Goal: Information Seeking & Learning: Learn about a topic

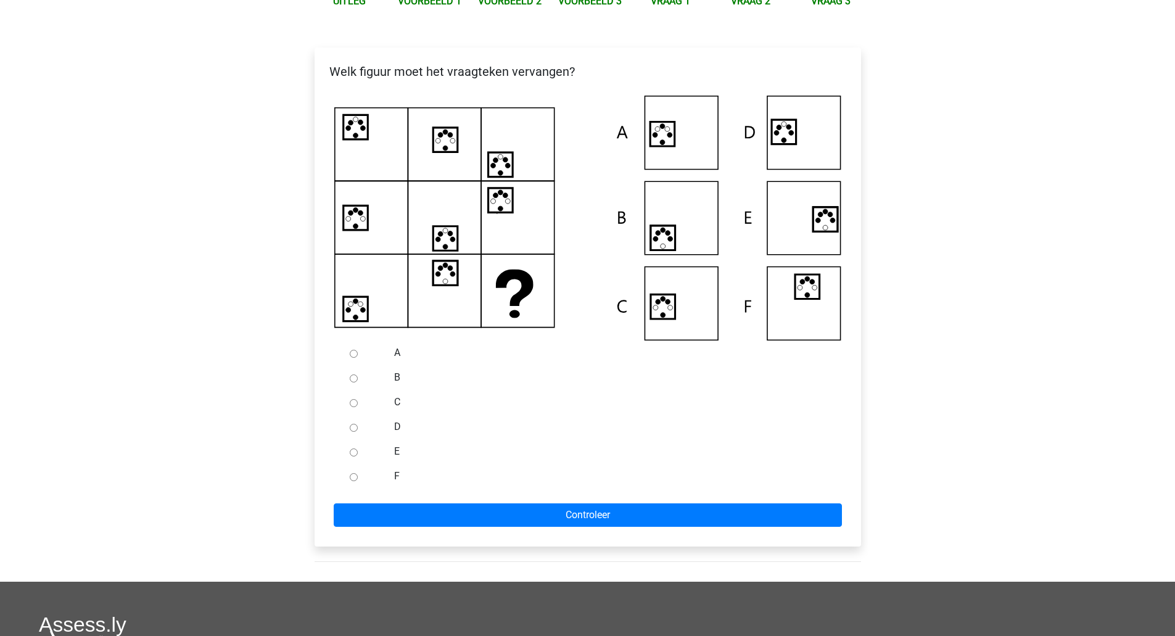
scroll to position [205, 0]
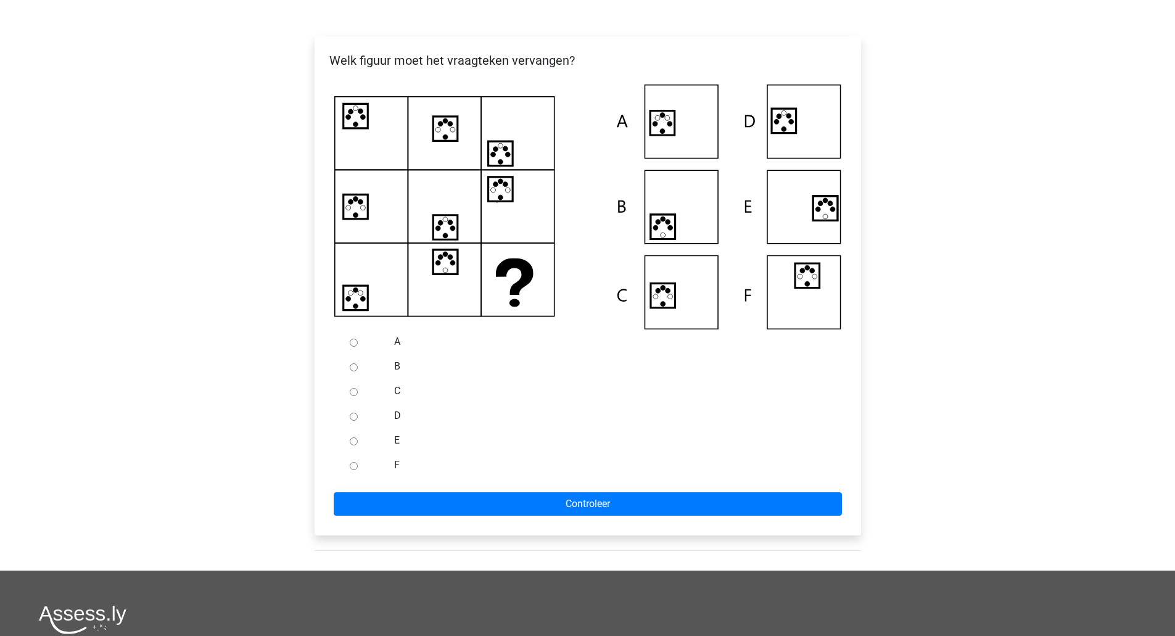
click at [350, 350] on div at bounding box center [365, 342] width 41 height 25
click at [350, 345] on input "A" at bounding box center [354, 343] width 8 height 8
radio input "true"
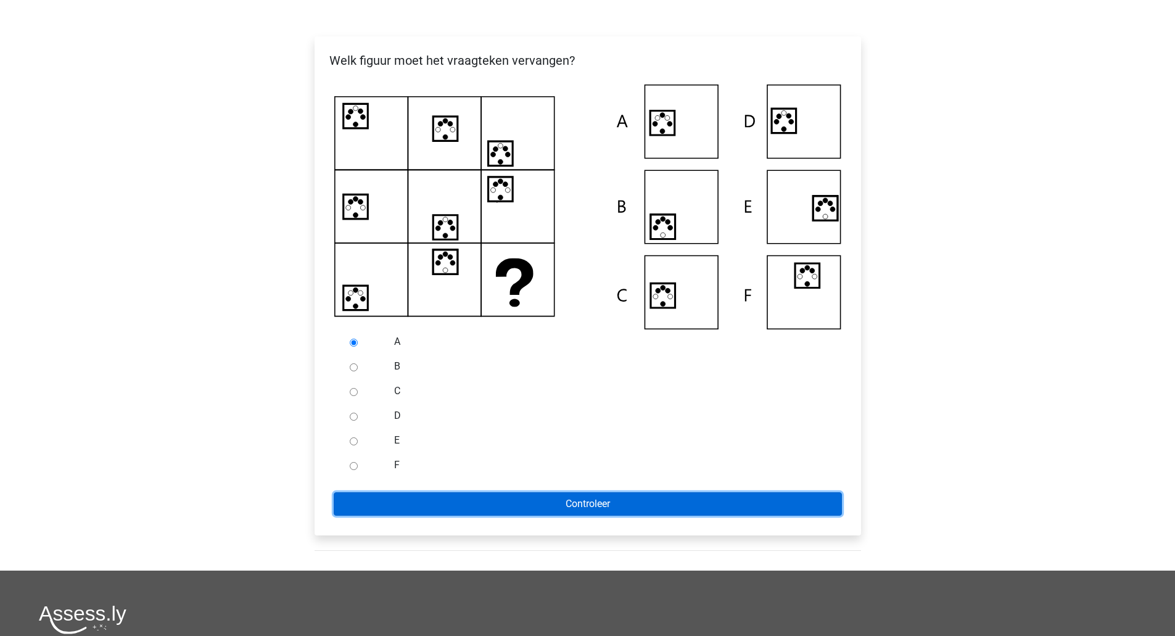
click at [454, 508] on input "Controleer" at bounding box center [588, 503] width 508 height 23
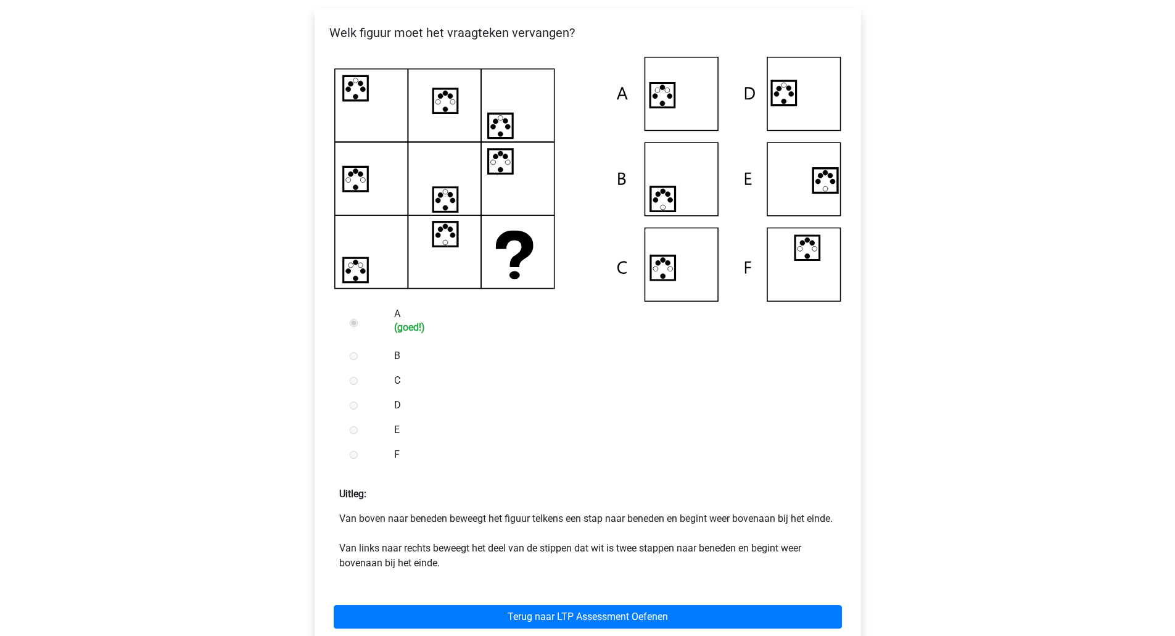
scroll to position [412, 0]
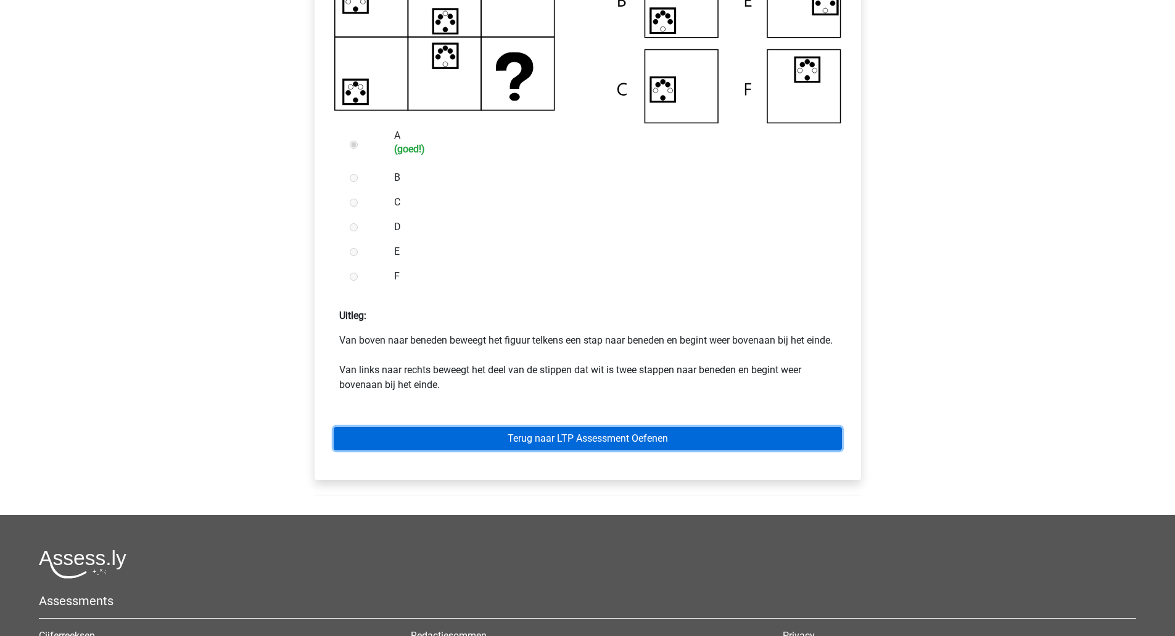
click at [592, 450] on link "Terug naar LTP Assessment Oefenen" at bounding box center [588, 438] width 508 height 23
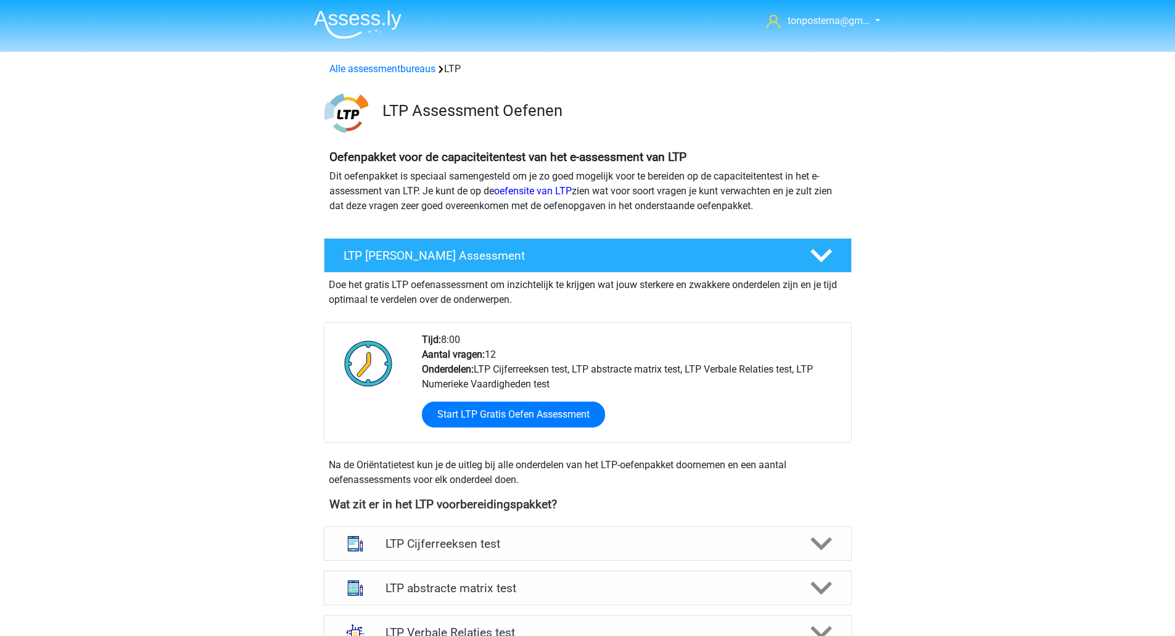
scroll to position [205, 0]
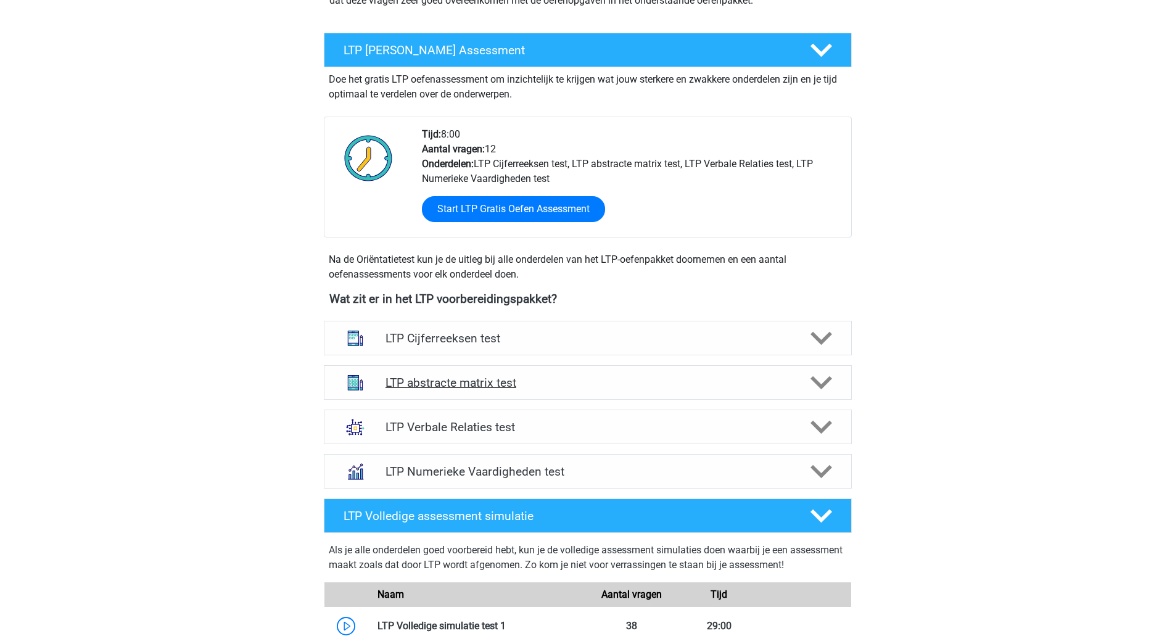
click at [824, 383] on polygon at bounding box center [822, 383] width 22 height 14
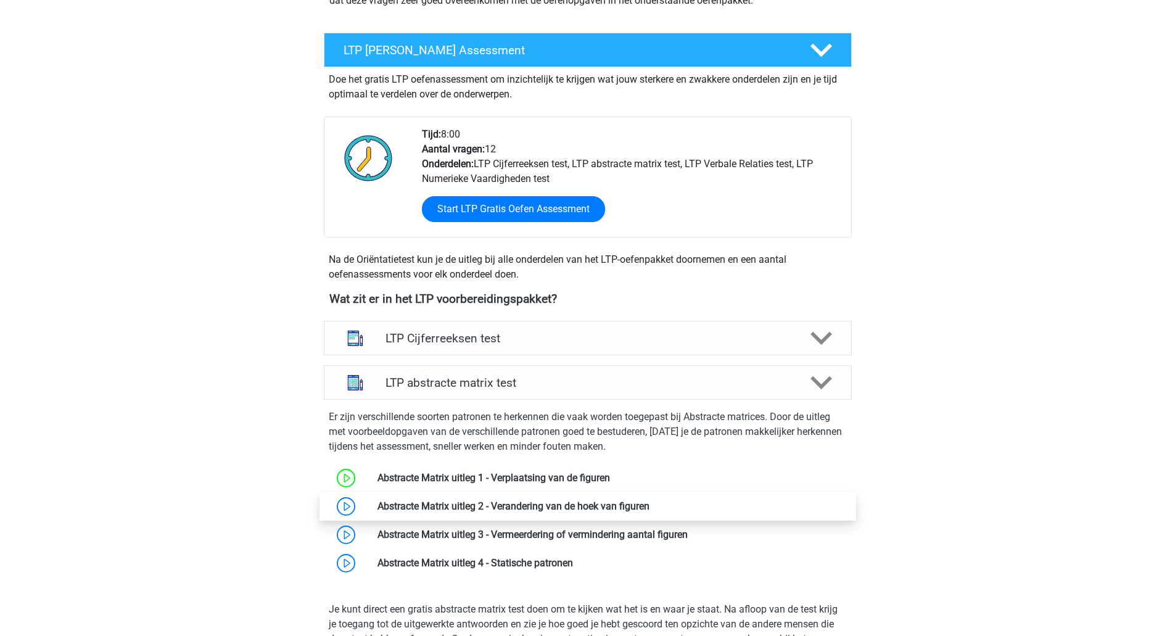
click at [650, 512] on link at bounding box center [650, 506] width 0 height 12
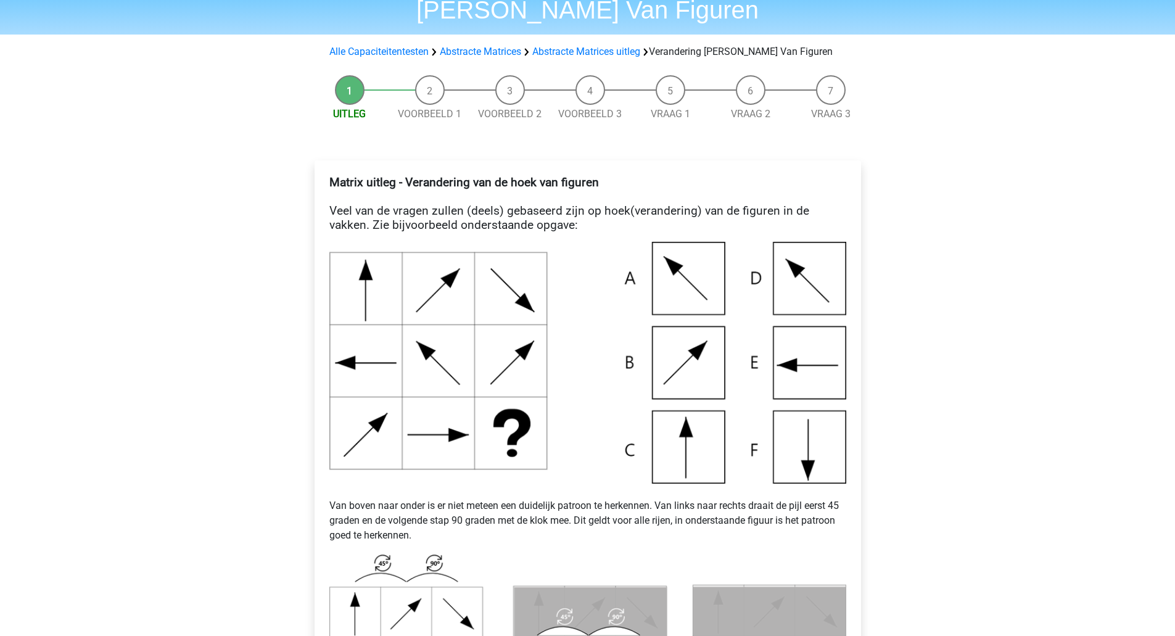
scroll to position [82, 0]
click at [814, 464] on img at bounding box center [588, 362] width 517 height 242
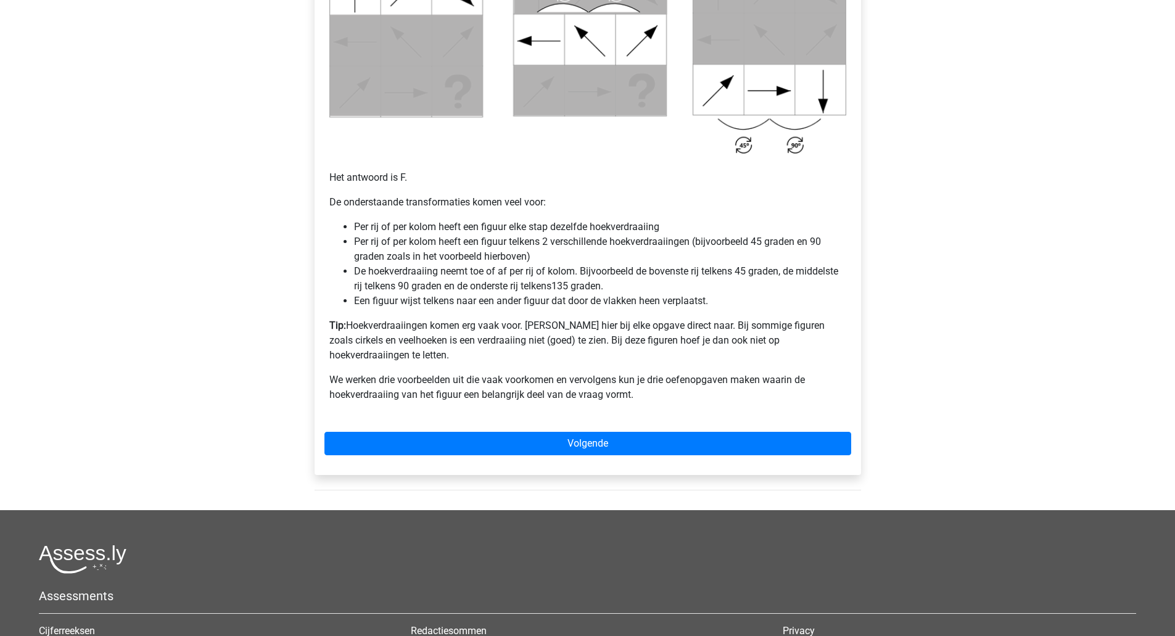
scroll to position [890, 0]
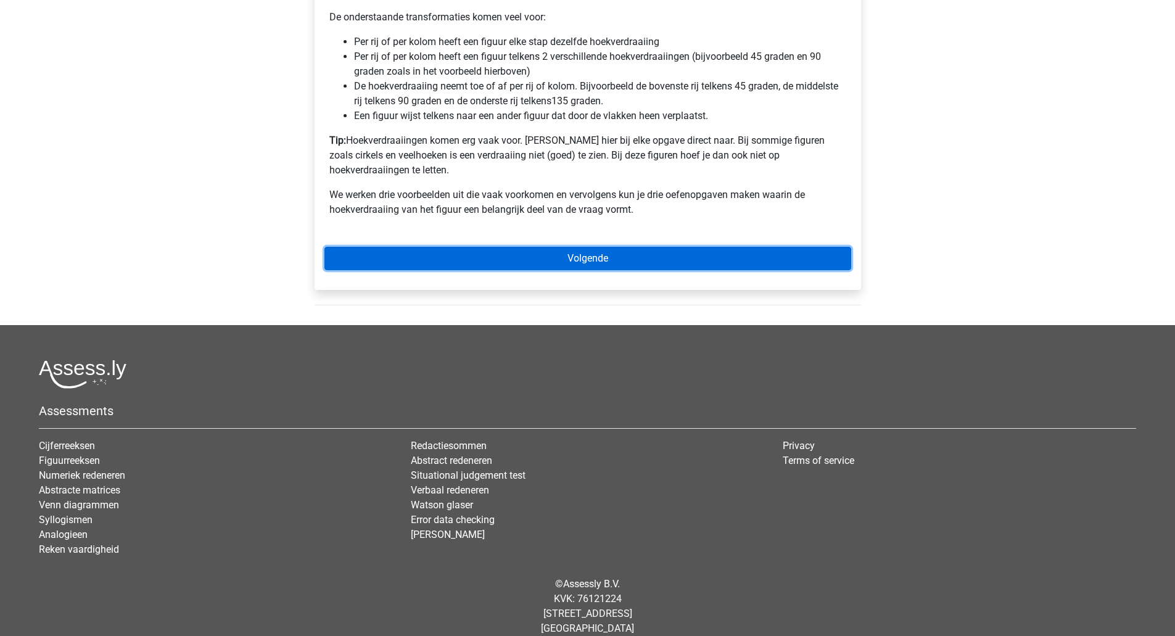
click at [661, 247] on link "Volgende" at bounding box center [588, 258] width 527 height 23
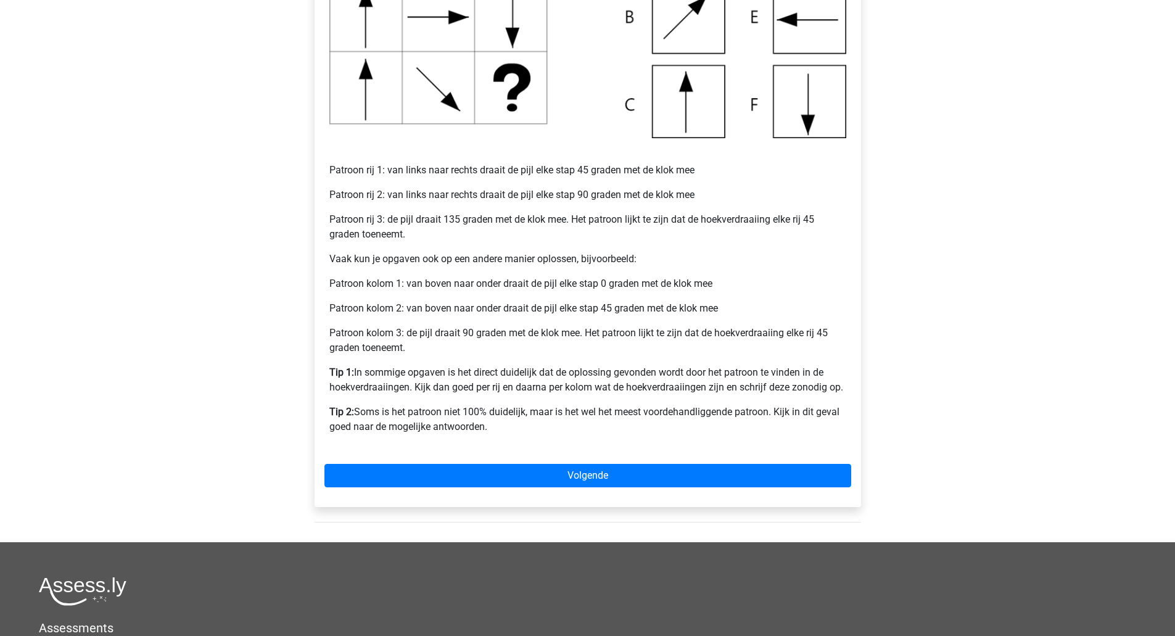
scroll to position [412, 0]
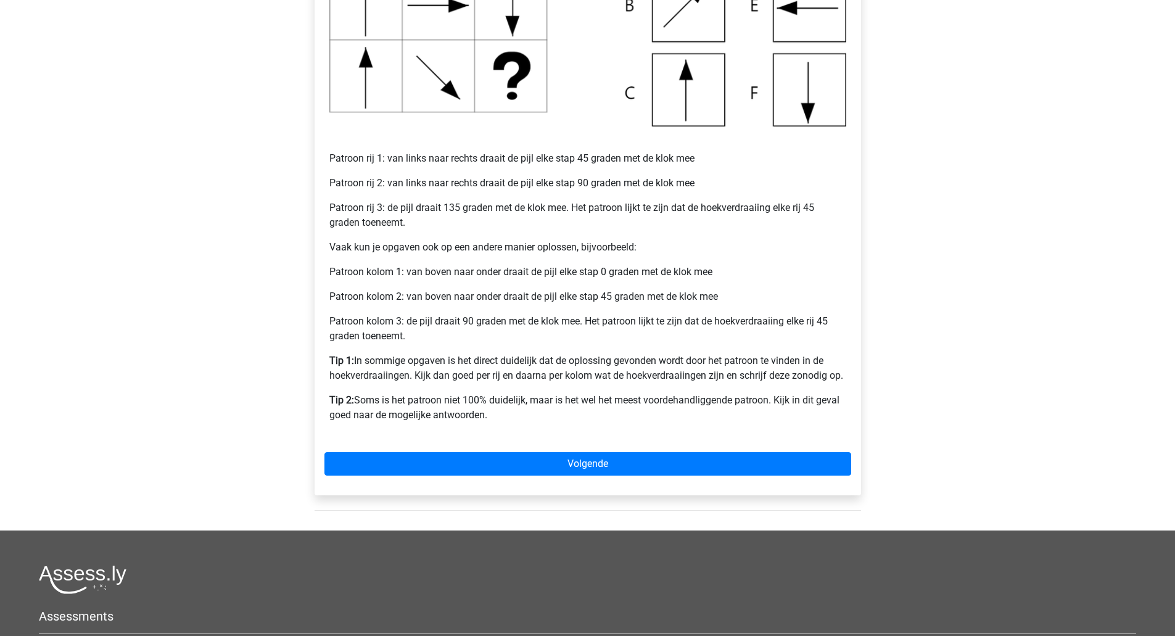
click at [546, 482] on div "Voorbeeld 1 Patroon rij 1: van links naar rechts draait de pijl elke stap 45 gr…" at bounding box center [588, 162] width 547 height 665
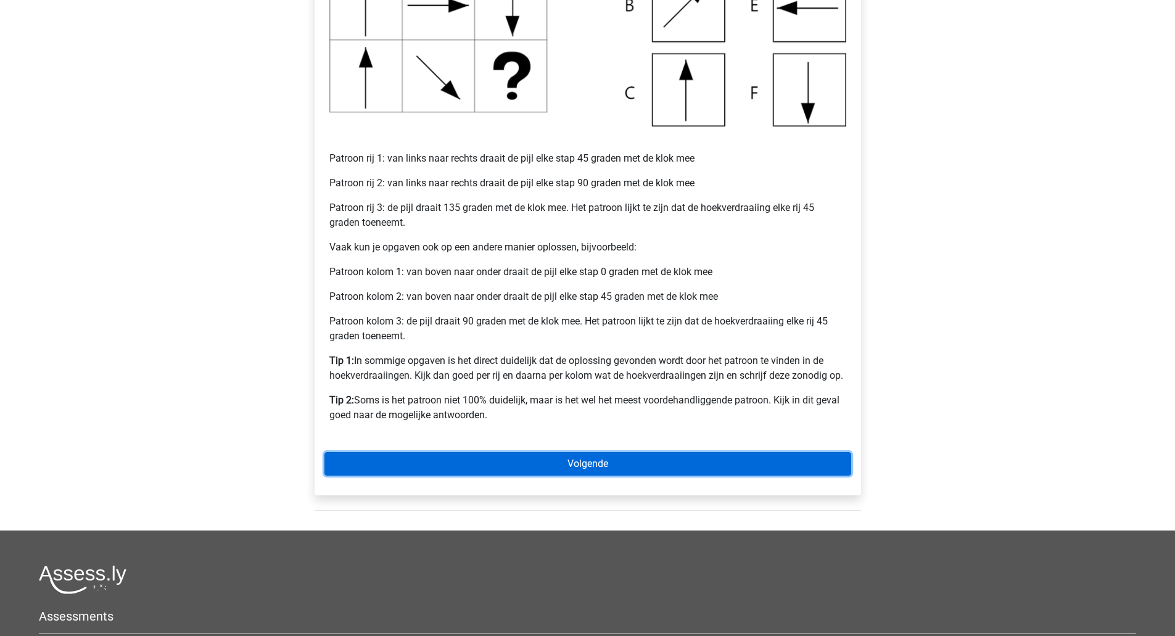
click at [544, 464] on link "Volgende" at bounding box center [588, 463] width 527 height 23
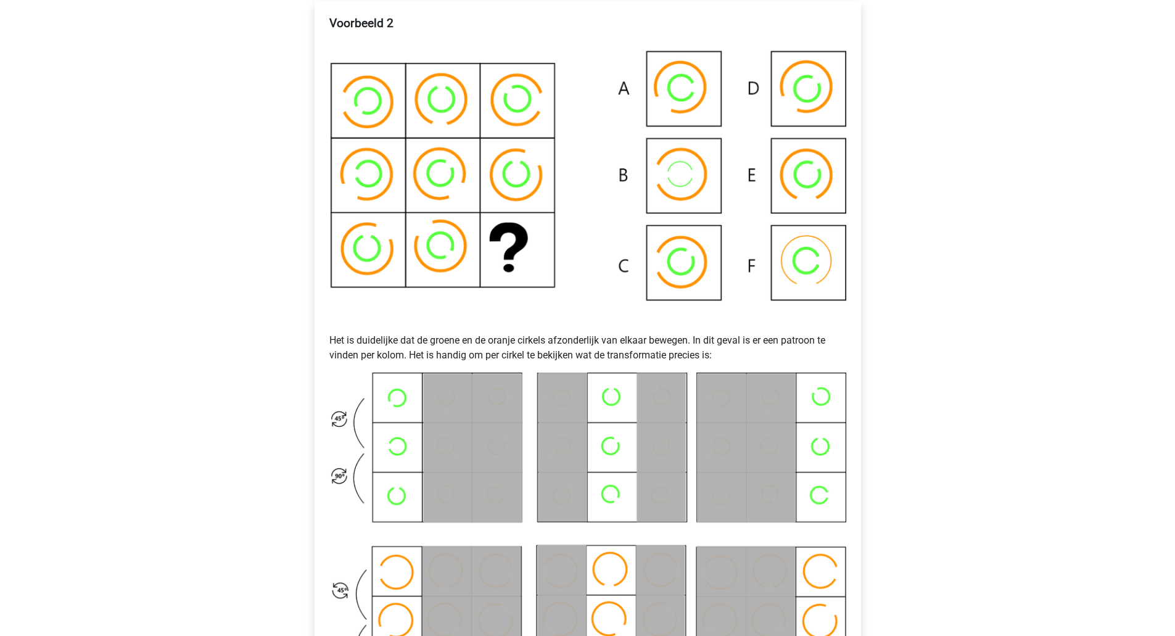
scroll to position [205, 0]
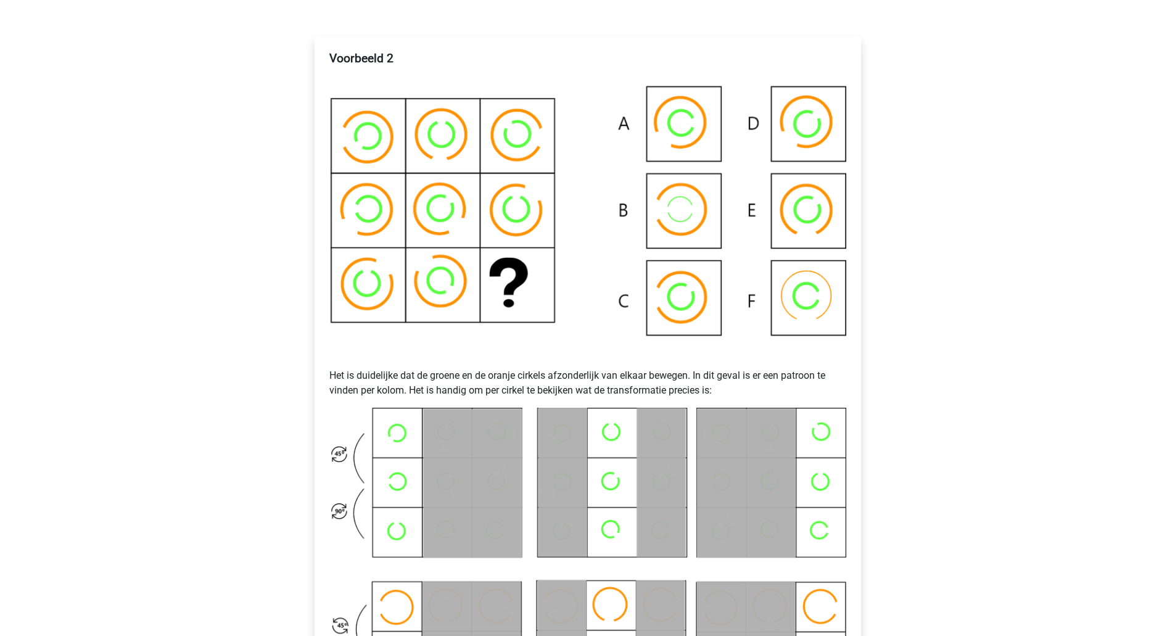
click at [814, 120] on img at bounding box center [588, 219] width 517 height 269
click at [696, 141] on img at bounding box center [588, 219] width 517 height 269
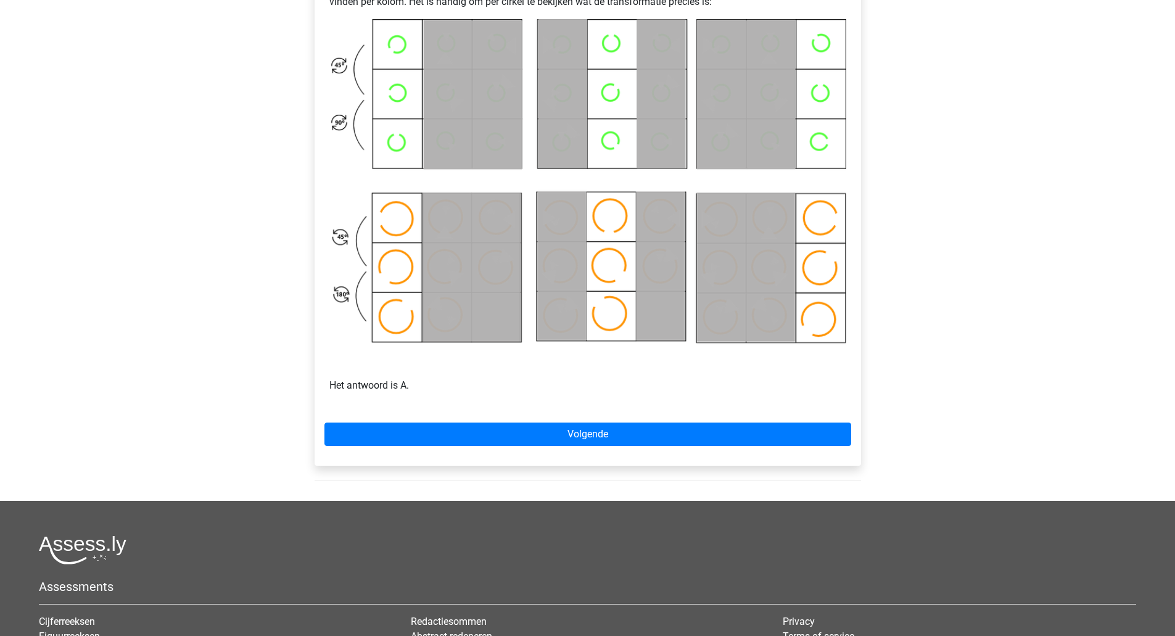
scroll to position [617, 0]
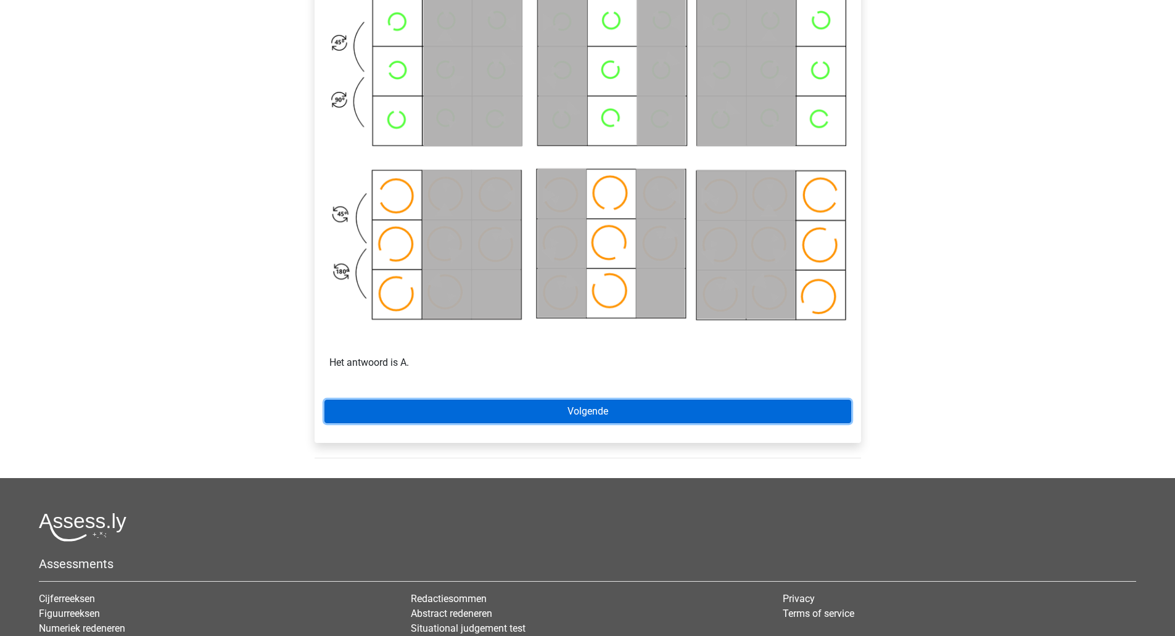
click at [655, 412] on link "Volgende" at bounding box center [588, 411] width 527 height 23
